Goal: Task Accomplishment & Management: Manage account settings

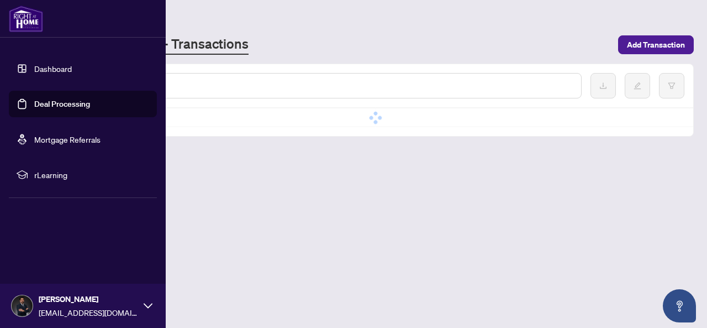
click at [34, 102] on link "Deal Processing" at bounding box center [62, 104] width 56 height 10
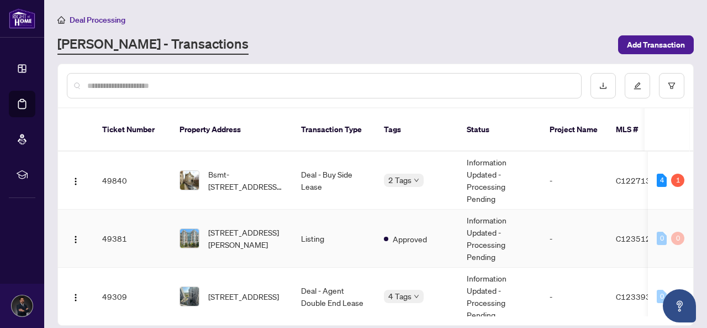
scroll to position [55, 0]
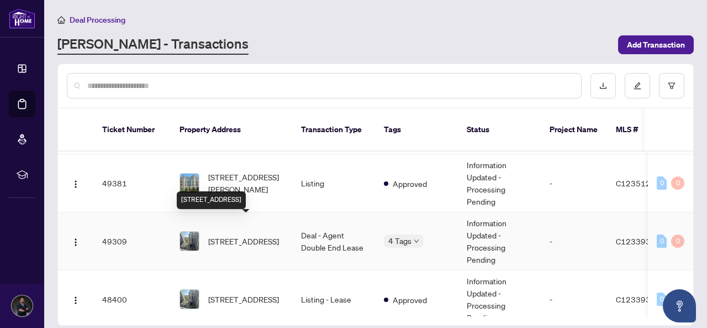
click at [249, 235] on span "[STREET_ADDRESS]" at bounding box center [243, 241] width 71 height 12
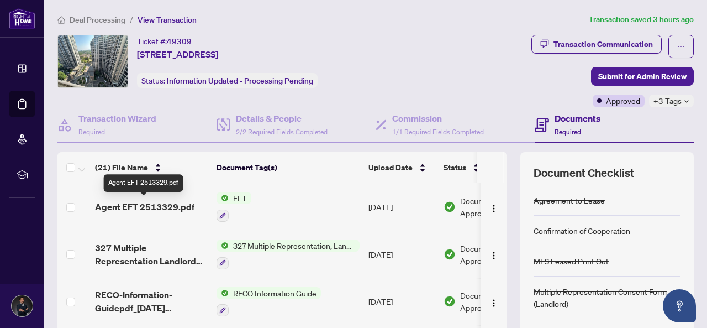
click at [160, 203] on span "Agent EFT 2513329.pdf" at bounding box center [144, 206] width 99 height 13
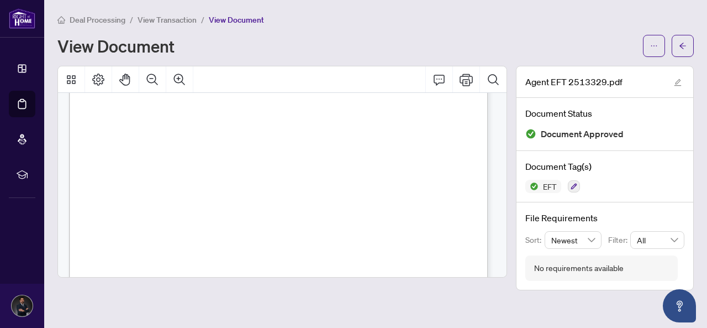
scroll to position [332, 0]
click at [685, 44] on icon "arrow-left" at bounding box center [683, 46] width 8 height 8
